Goal: Entertainment & Leisure: Consume media (video, audio)

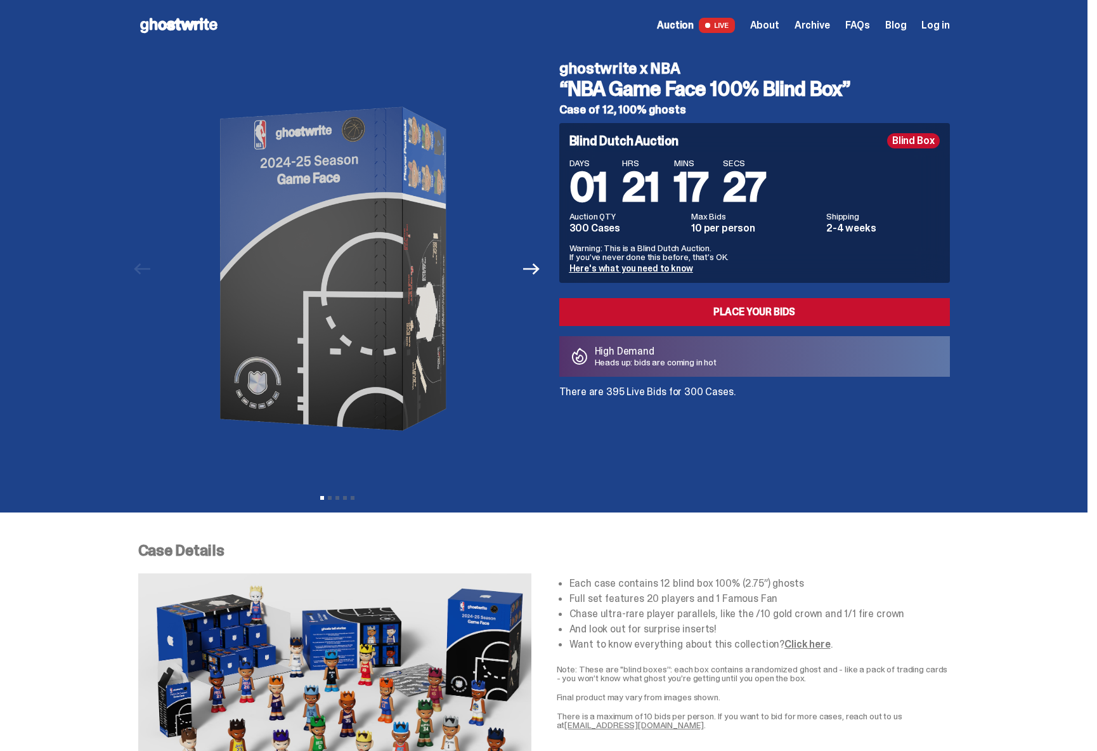
drag, startPoint x: 559, startPoint y: 70, endPoint x: 692, endPoint y: 70, distance: 133.8
click at [692, 70] on div "ghostwrite x NBA “NBA Game Face 100% Blind Box” Case of 12, 100% ghosts Blind D…" at bounding box center [747, 269] width 406 height 436
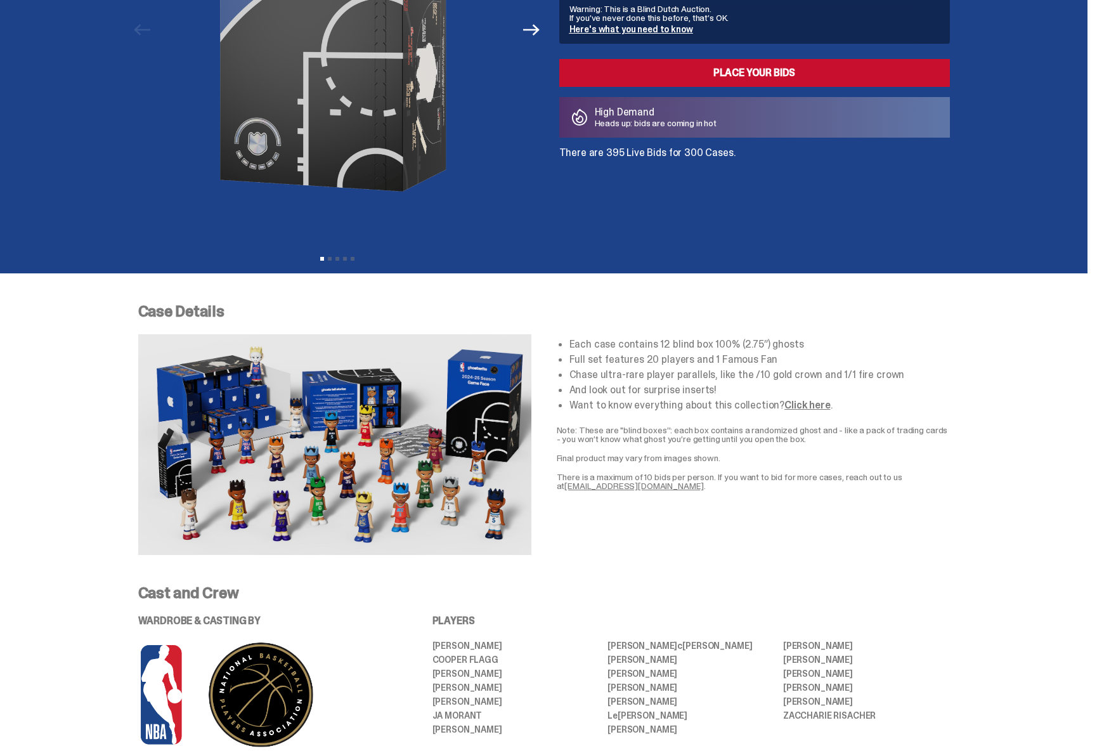
scroll to position [422, 0]
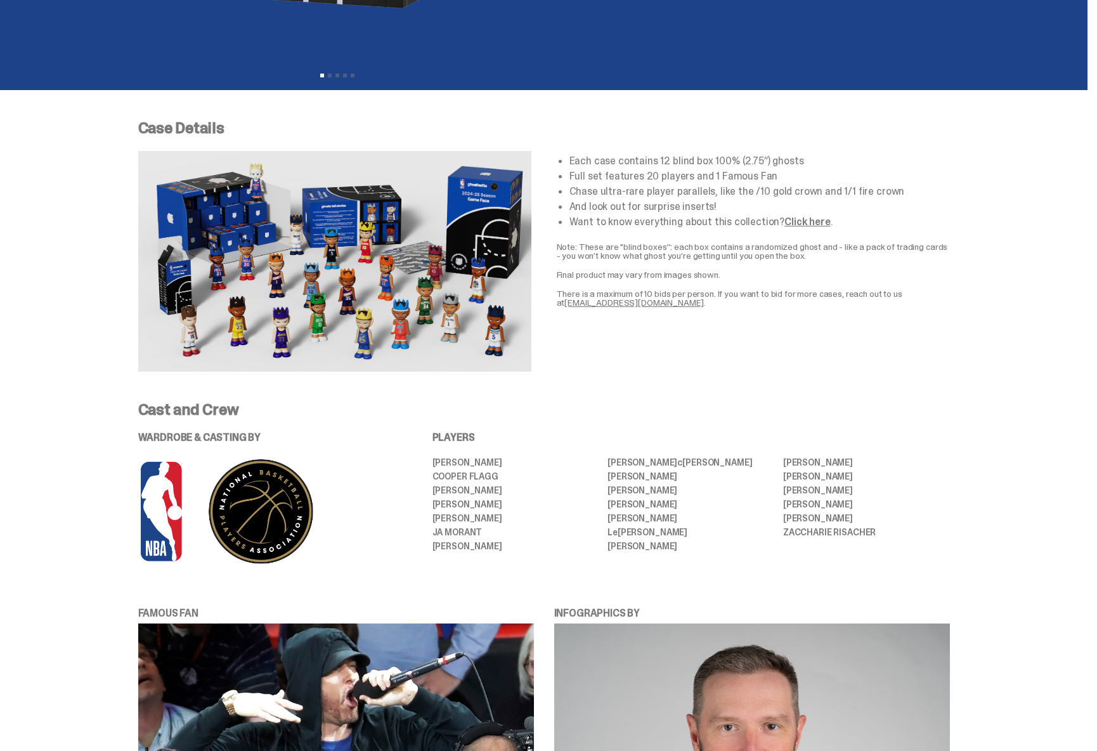
click at [802, 223] on link "Click here" at bounding box center [807, 221] width 46 height 13
click at [505, 422] on div "Cast and Crew WARDROBE & CASTING BY PLAYERS [PERSON_NAME] [PERSON_NAME] [PERSON…" at bounding box center [544, 483] width 812 height 163
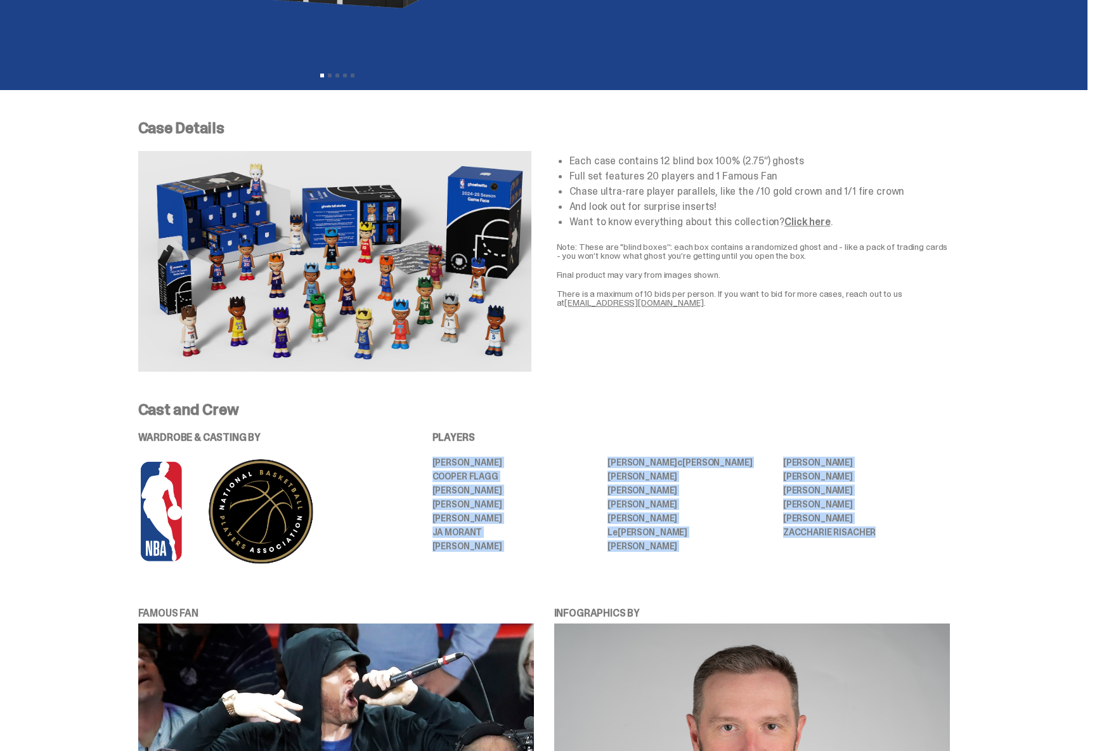
drag, startPoint x: 439, startPoint y: 458, endPoint x: 897, endPoint y: 539, distance: 464.2
click at [899, 539] on ul "[PERSON_NAME] [PERSON_NAME] [PERSON_NAME] [PERSON_NAME] [PERSON_NAME] [PERSON_N…" at bounding box center [690, 504] width 517 height 93
copy ul "[PERSON_NAME] [PERSON_NAME] [PERSON_NAME] [PERSON_NAME] [PERSON_NAME] [PERSON_N…"
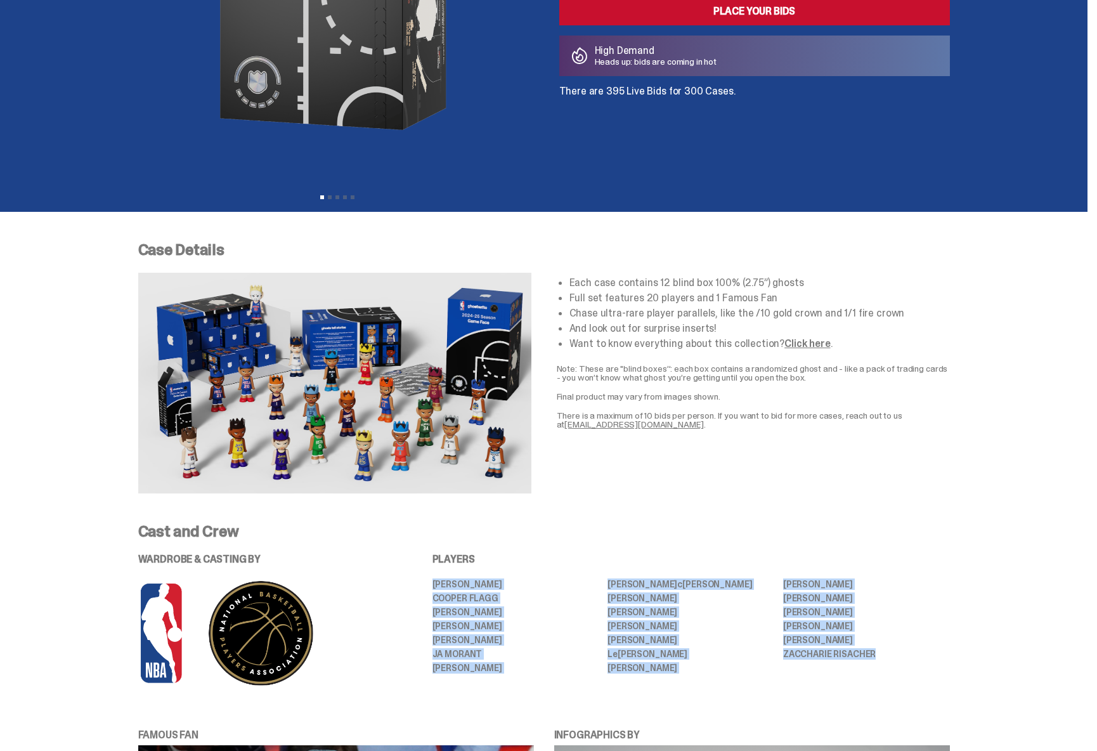
scroll to position [0, 0]
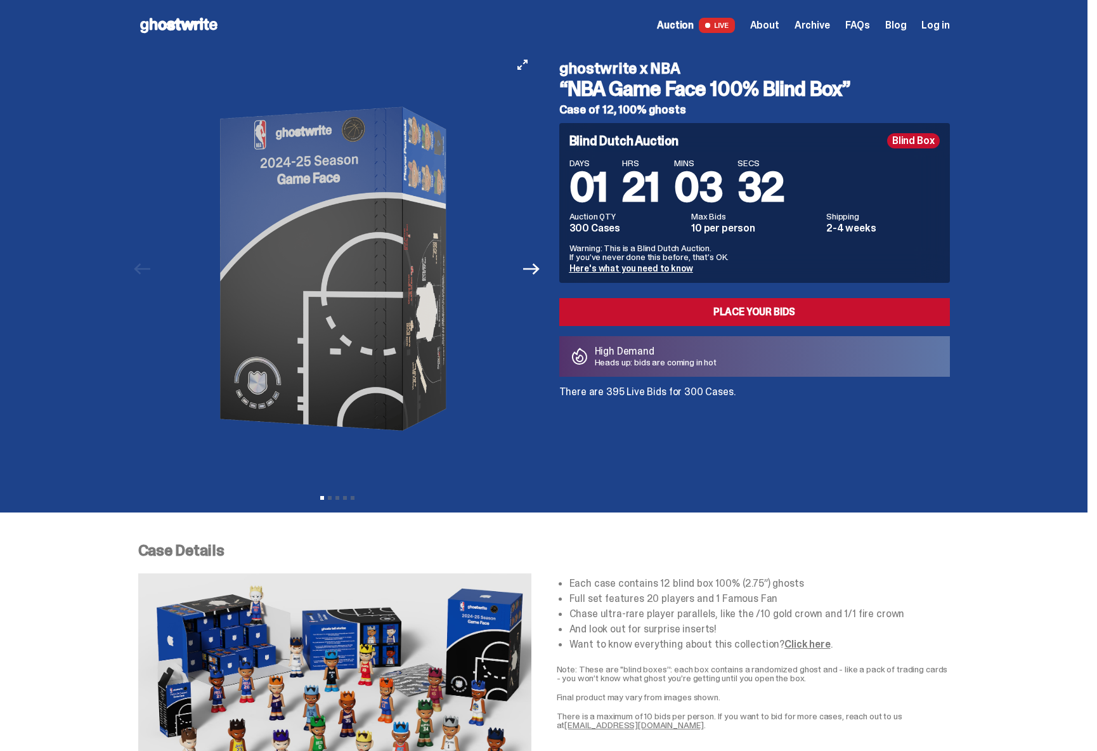
click at [372, 219] on img at bounding box center [337, 269] width 349 height 436
click at [412, 268] on img at bounding box center [337, 269] width 349 height 436
click at [539, 270] on icon "Next" at bounding box center [531, 269] width 16 height 16
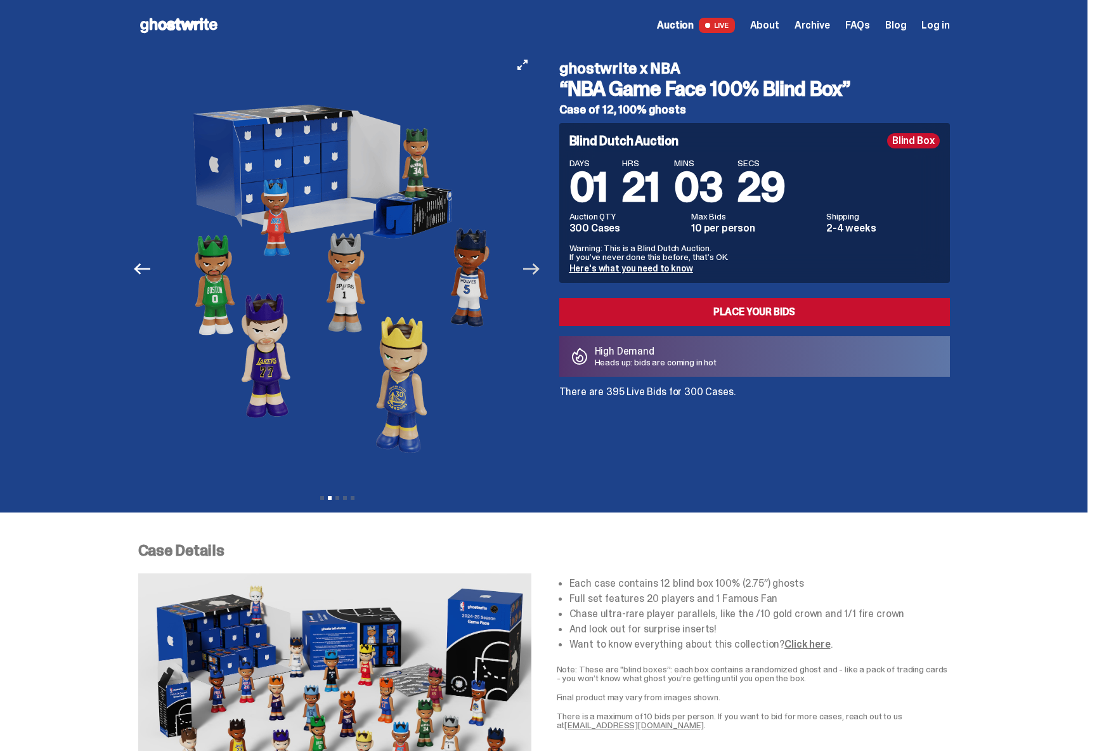
click at [539, 270] on icon "Next" at bounding box center [531, 269] width 16 height 16
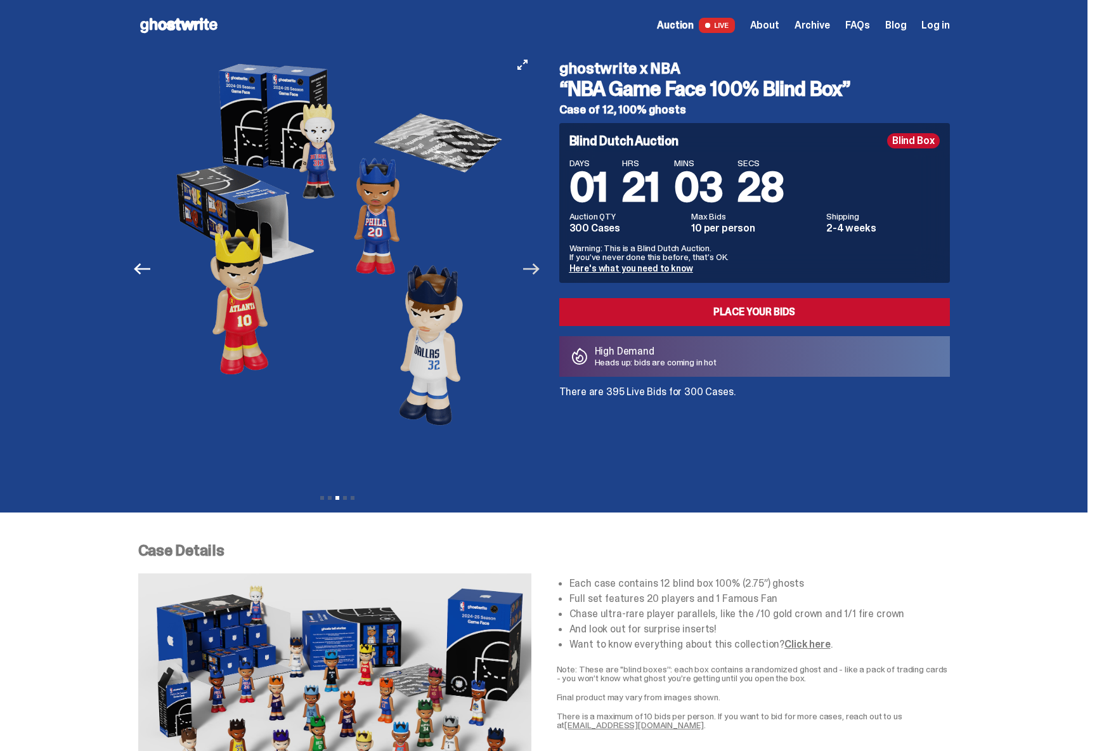
click at [539, 270] on icon "Next" at bounding box center [531, 269] width 16 height 16
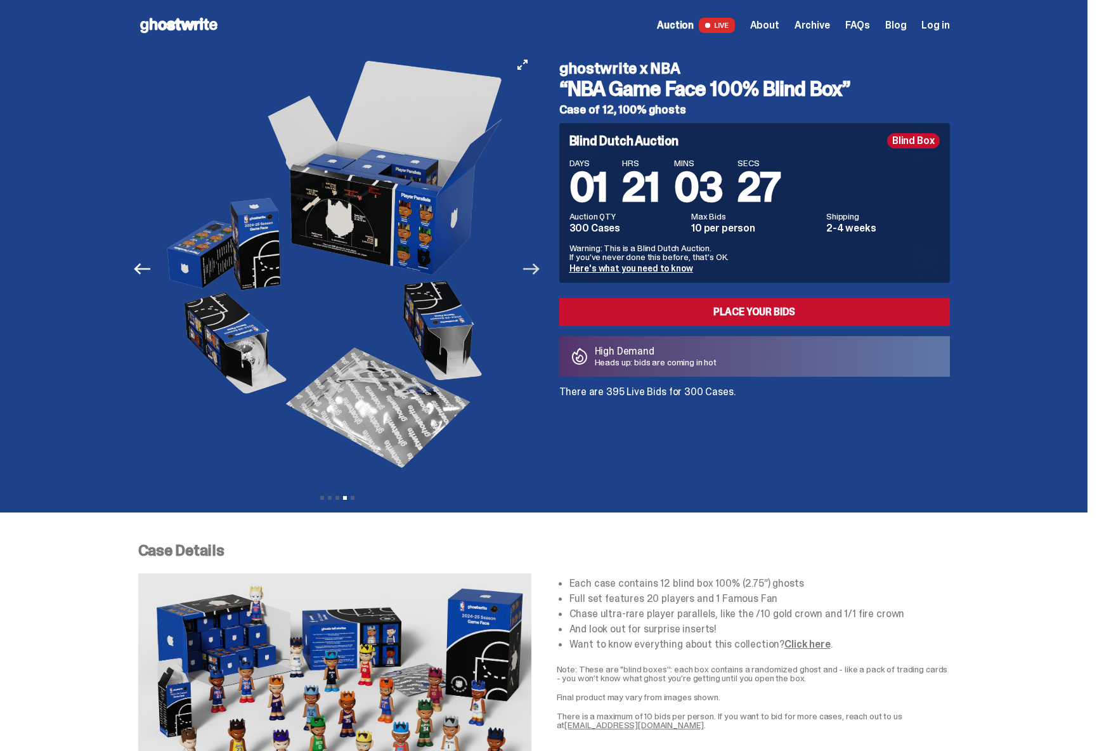
click at [539, 270] on icon "Next" at bounding box center [531, 269] width 16 height 16
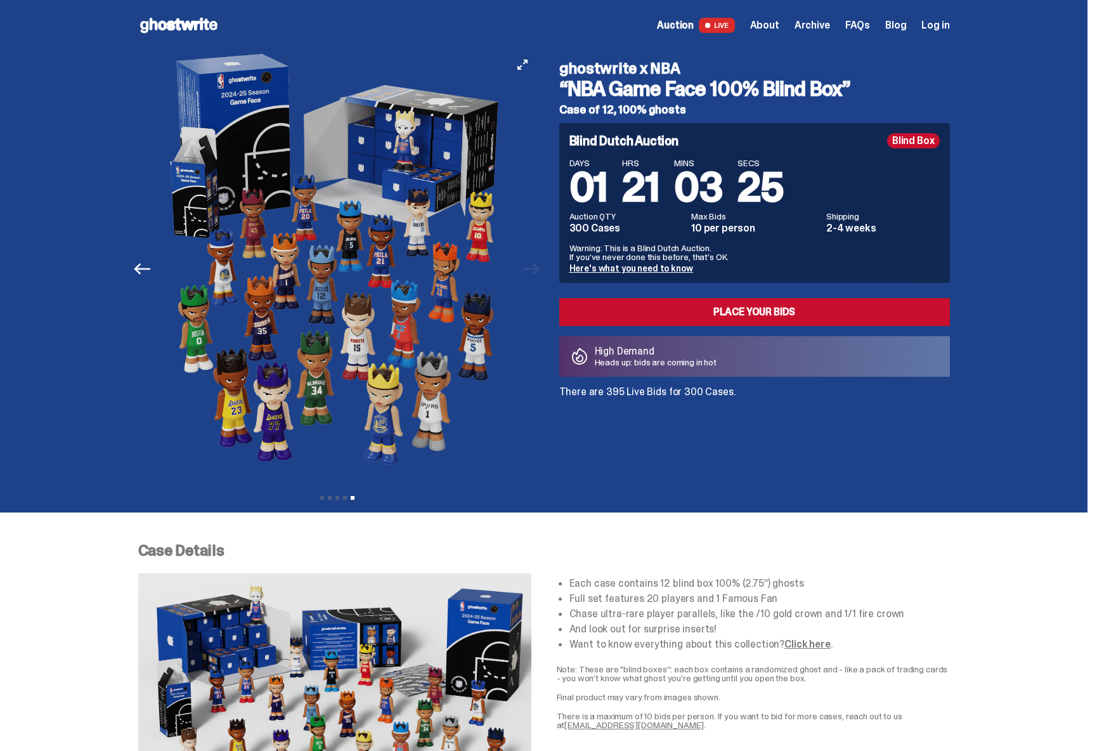
click at [536, 270] on div at bounding box center [337, 269] width 398 height 436
click at [144, 277] on button "Previous" at bounding box center [143, 269] width 28 height 28
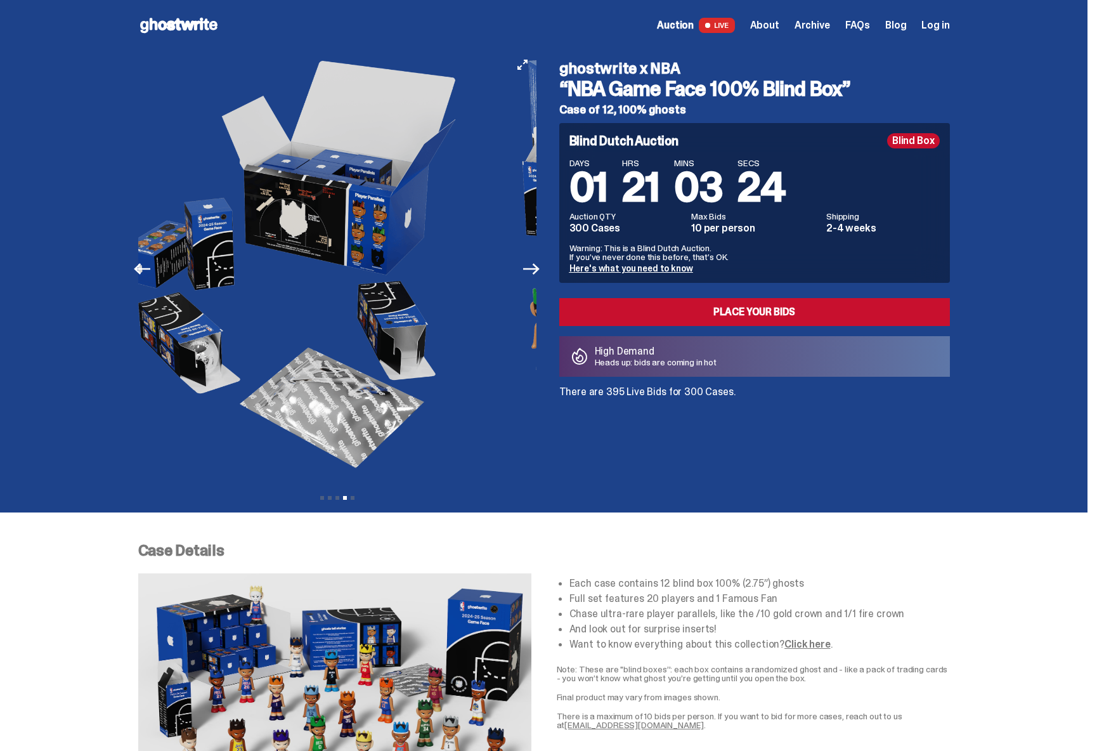
click at [144, 277] on button "Previous" at bounding box center [143, 269] width 28 height 28
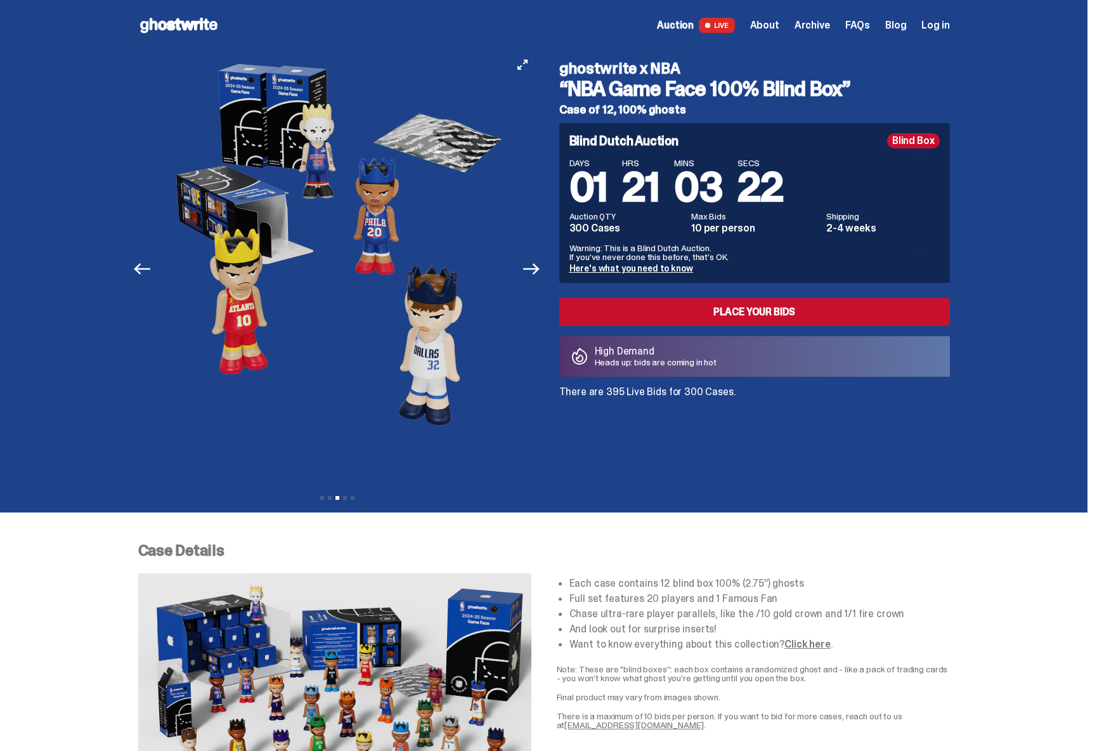
click at [144, 277] on button "Previous" at bounding box center [143, 269] width 28 height 28
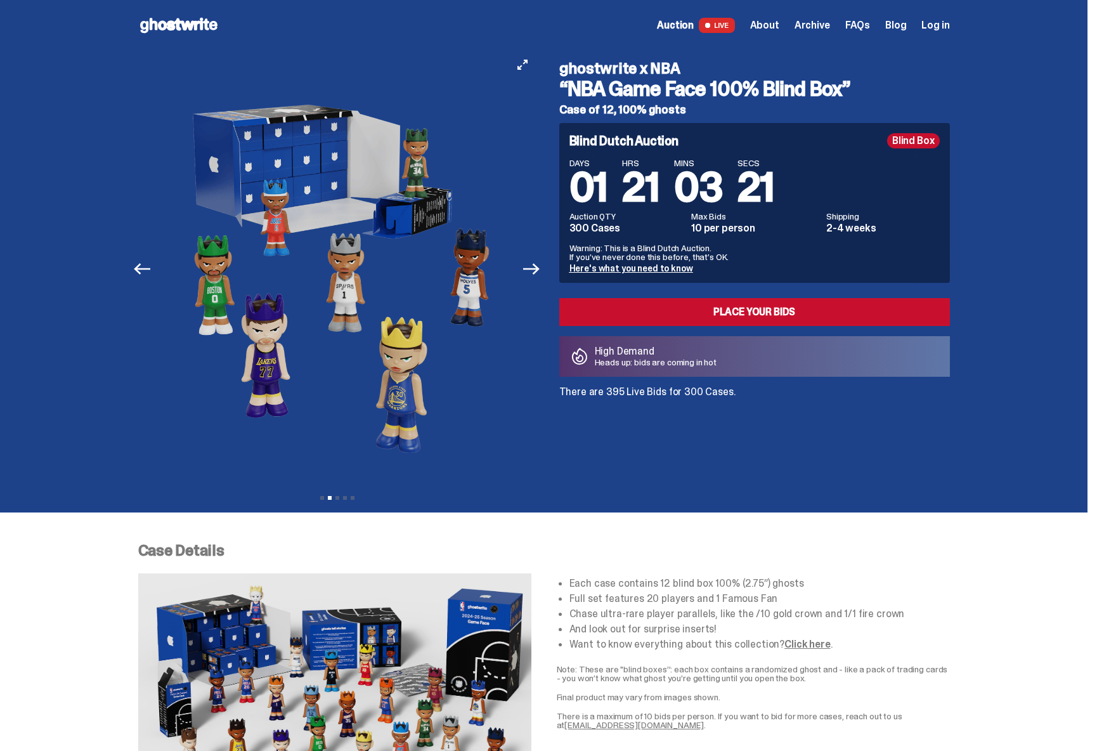
click at [144, 277] on button "Previous" at bounding box center [143, 269] width 28 height 28
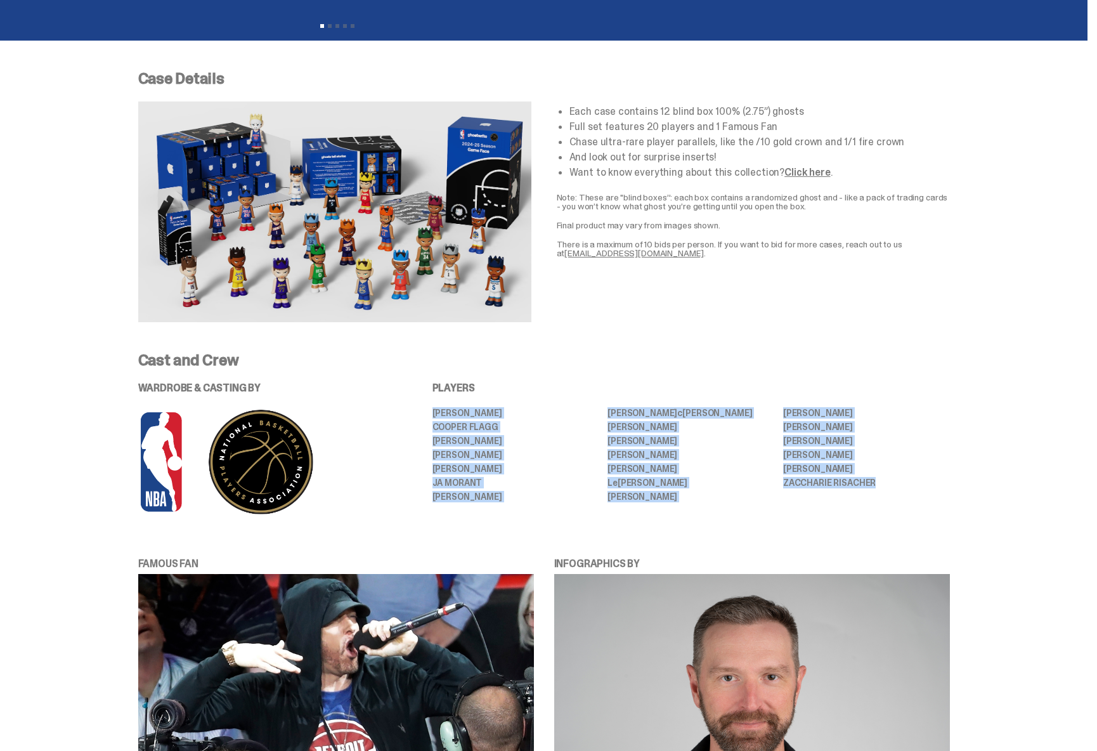
scroll to position [514, 0]
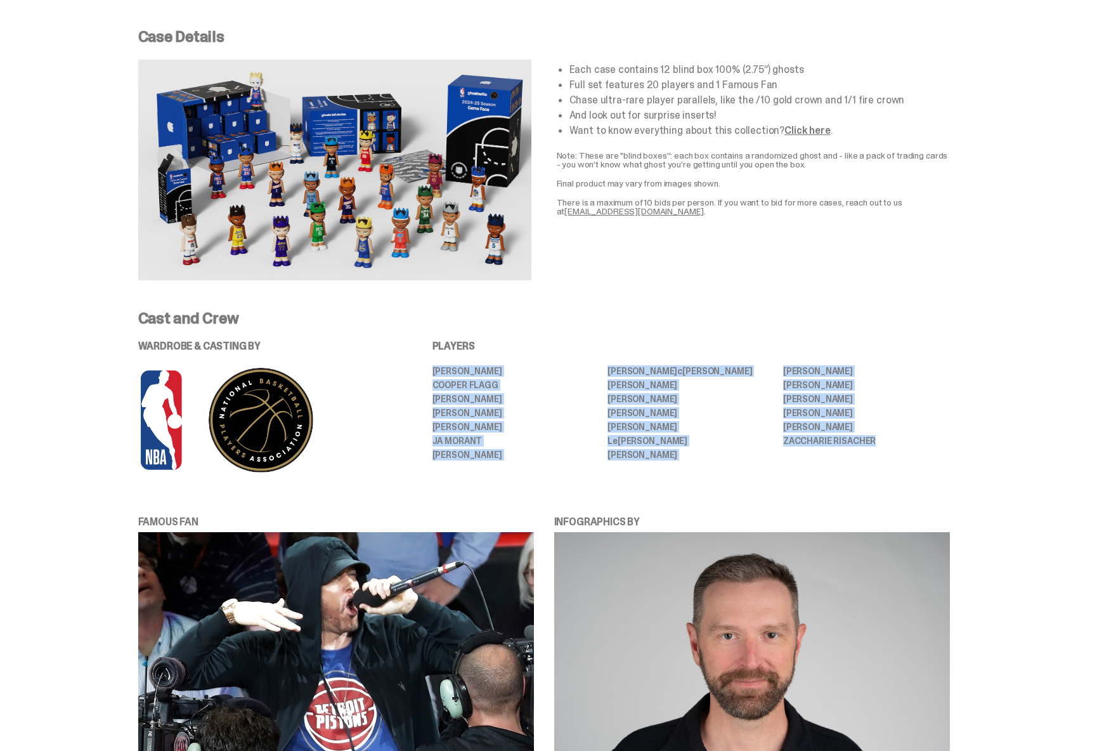
click at [366, 204] on img at bounding box center [334, 170] width 393 height 221
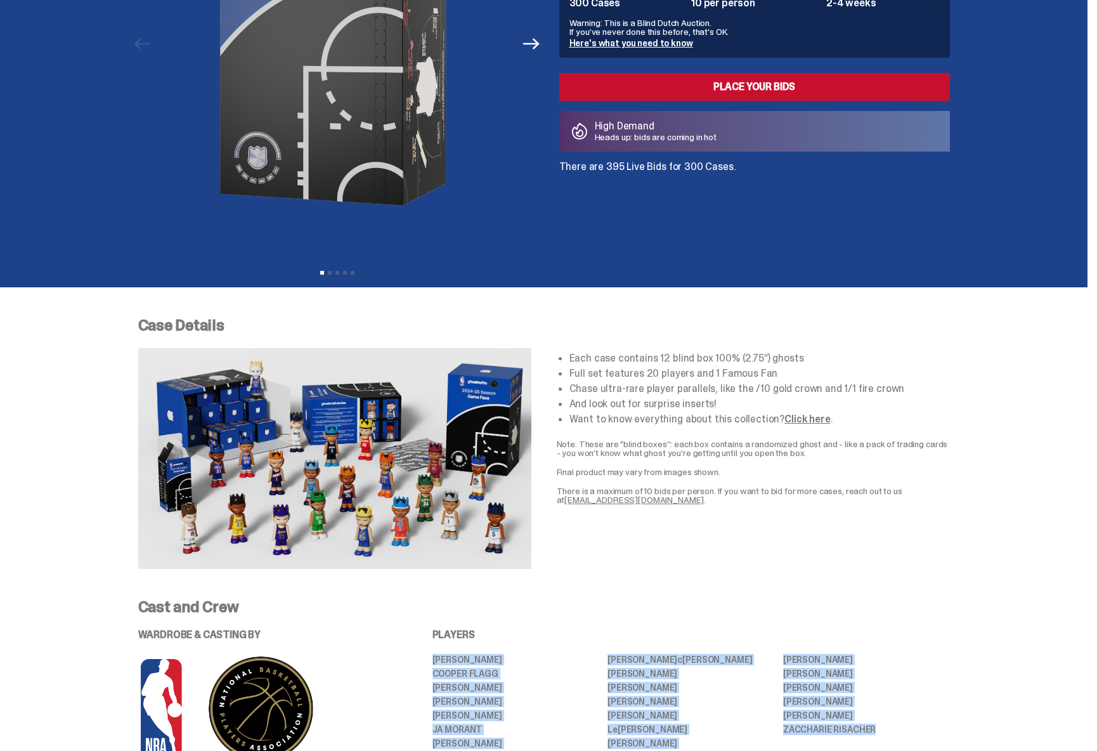
scroll to position [0, 0]
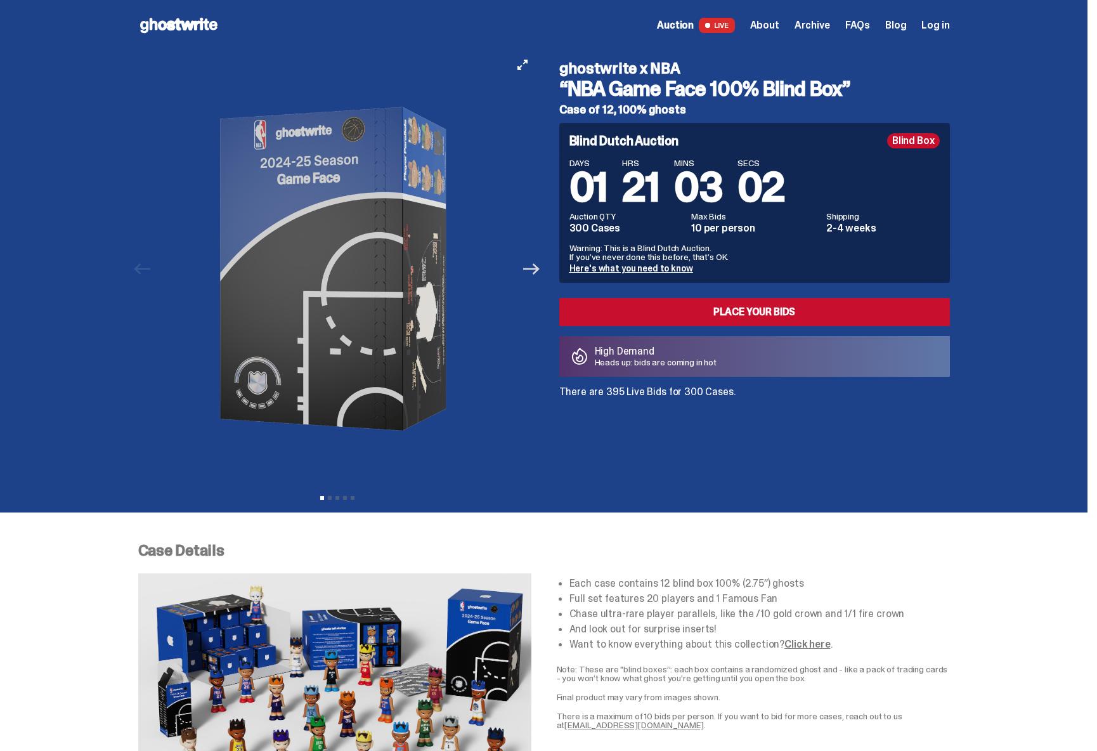
click at [533, 265] on icon "Next" at bounding box center [531, 269] width 16 height 16
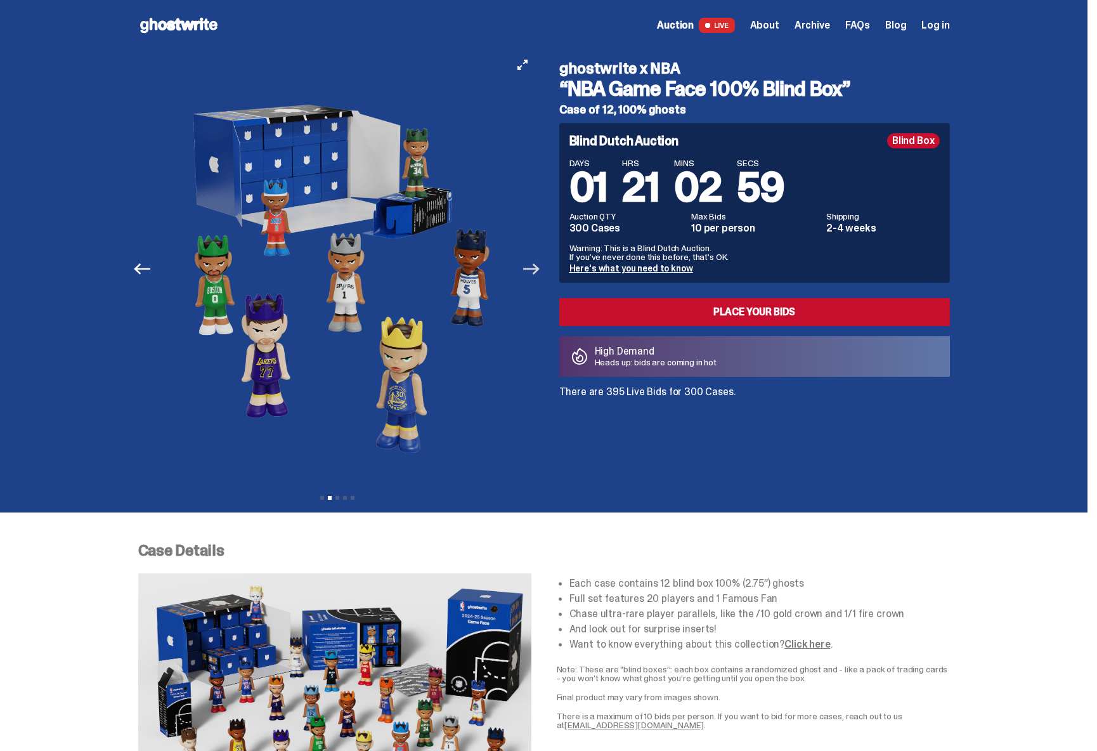
click at [533, 265] on icon "Next" at bounding box center [531, 269] width 16 height 16
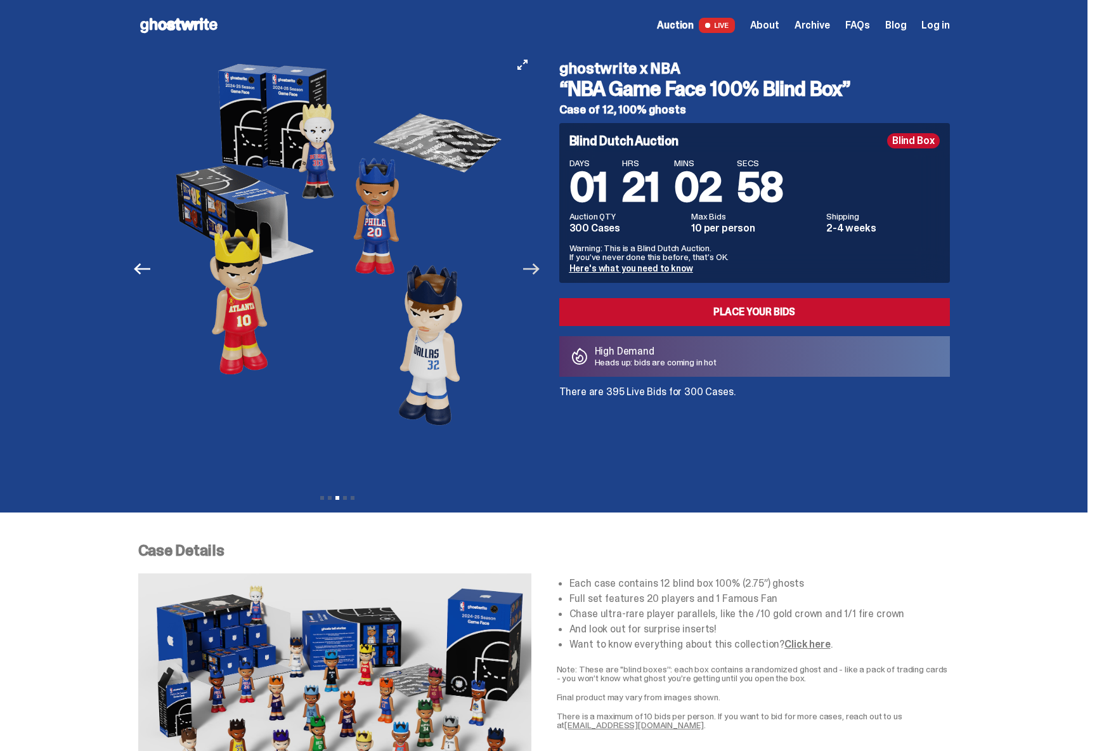
click at [533, 265] on icon "Next" at bounding box center [531, 269] width 16 height 16
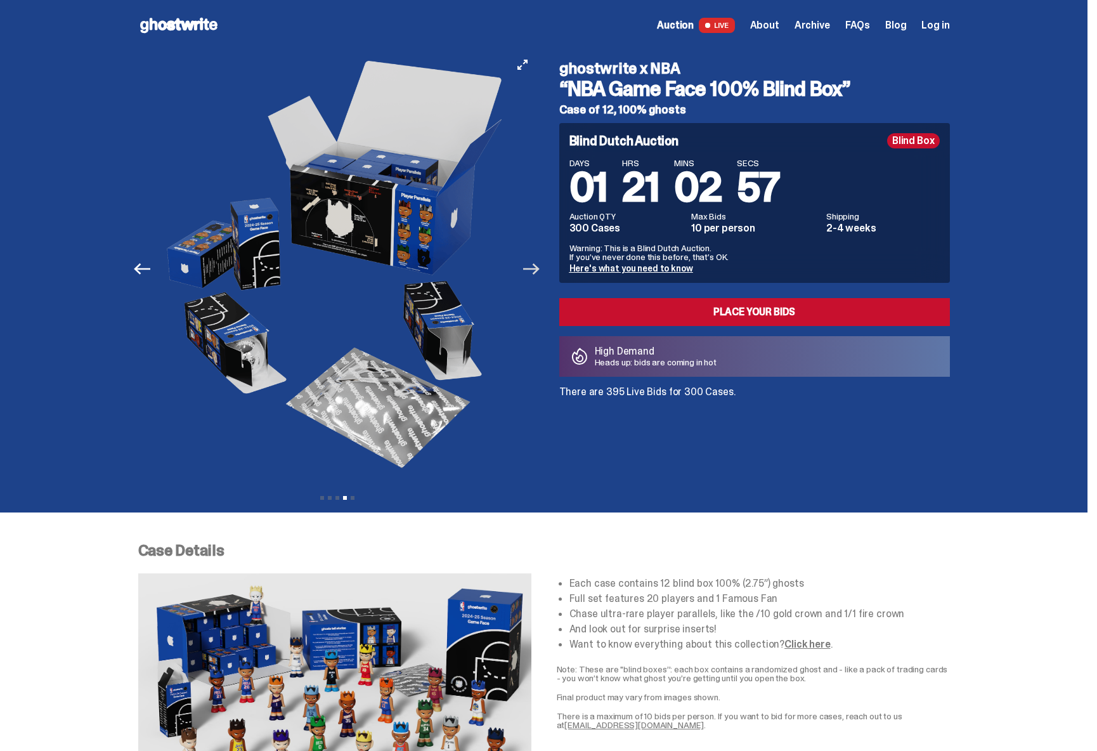
click at [533, 265] on icon "Next" at bounding box center [531, 269] width 16 height 16
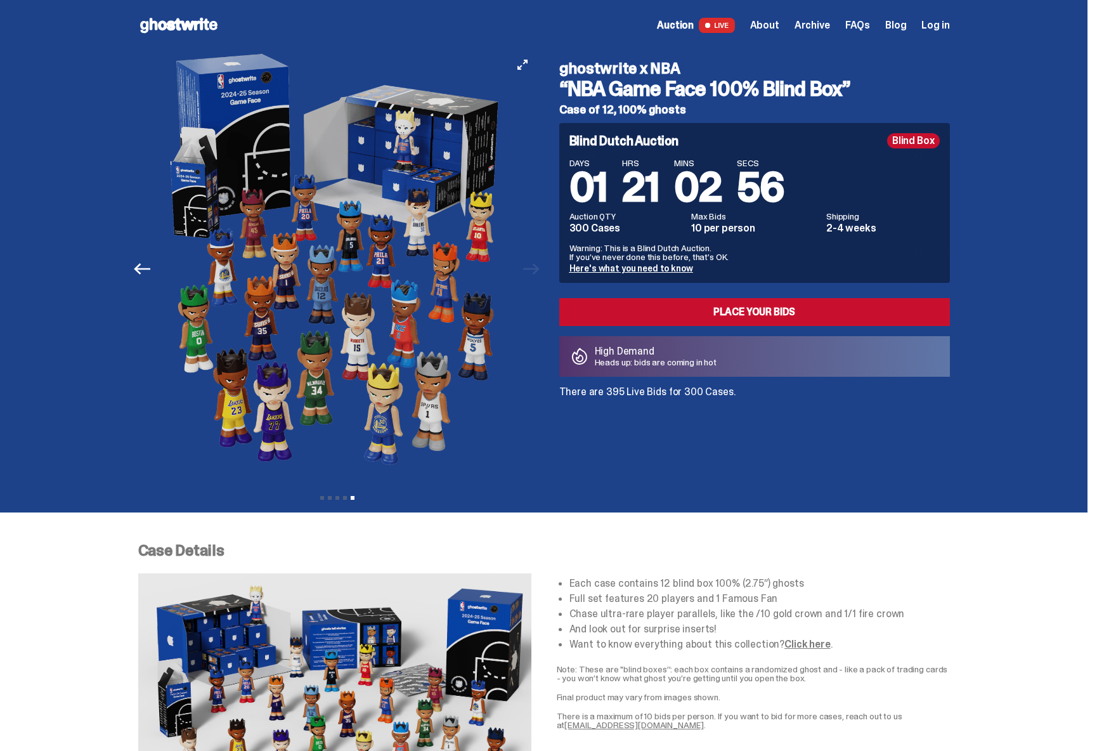
click at [533, 265] on div at bounding box center [337, 269] width 398 height 436
